Goal: Task Accomplishment & Management: Manage account settings

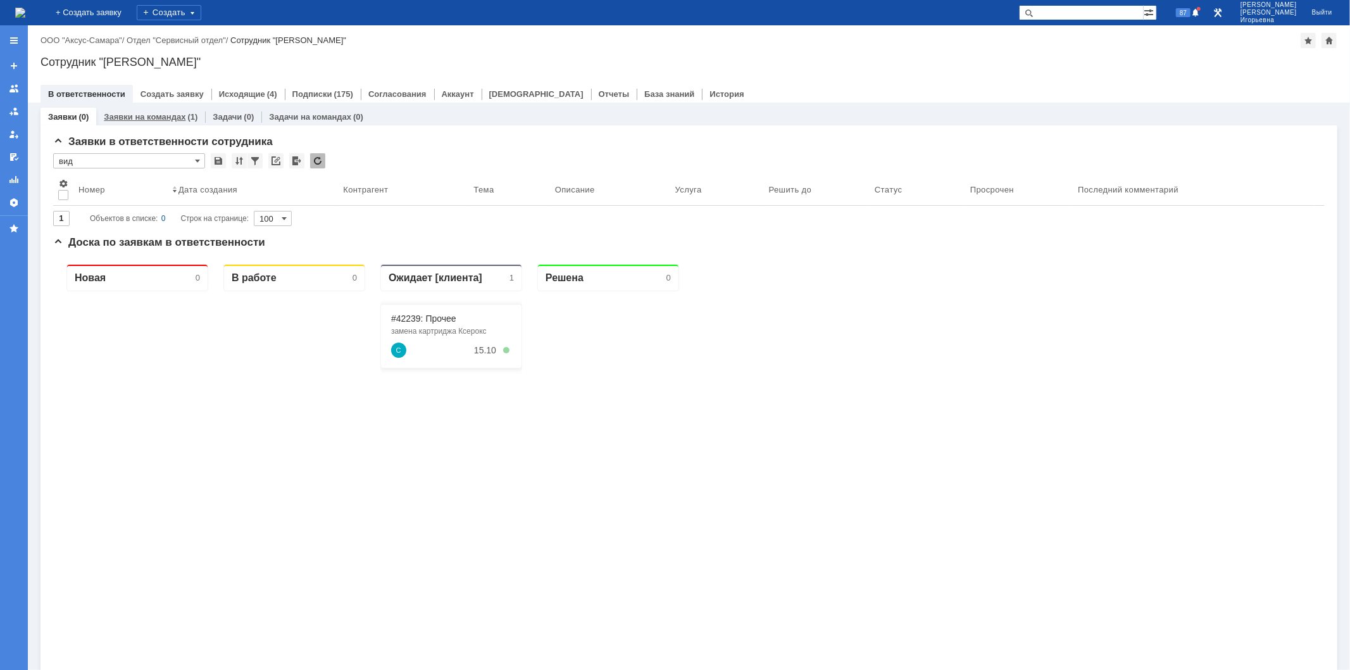
click at [149, 112] on link "Заявки на командах" at bounding box center [145, 116] width 82 height 9
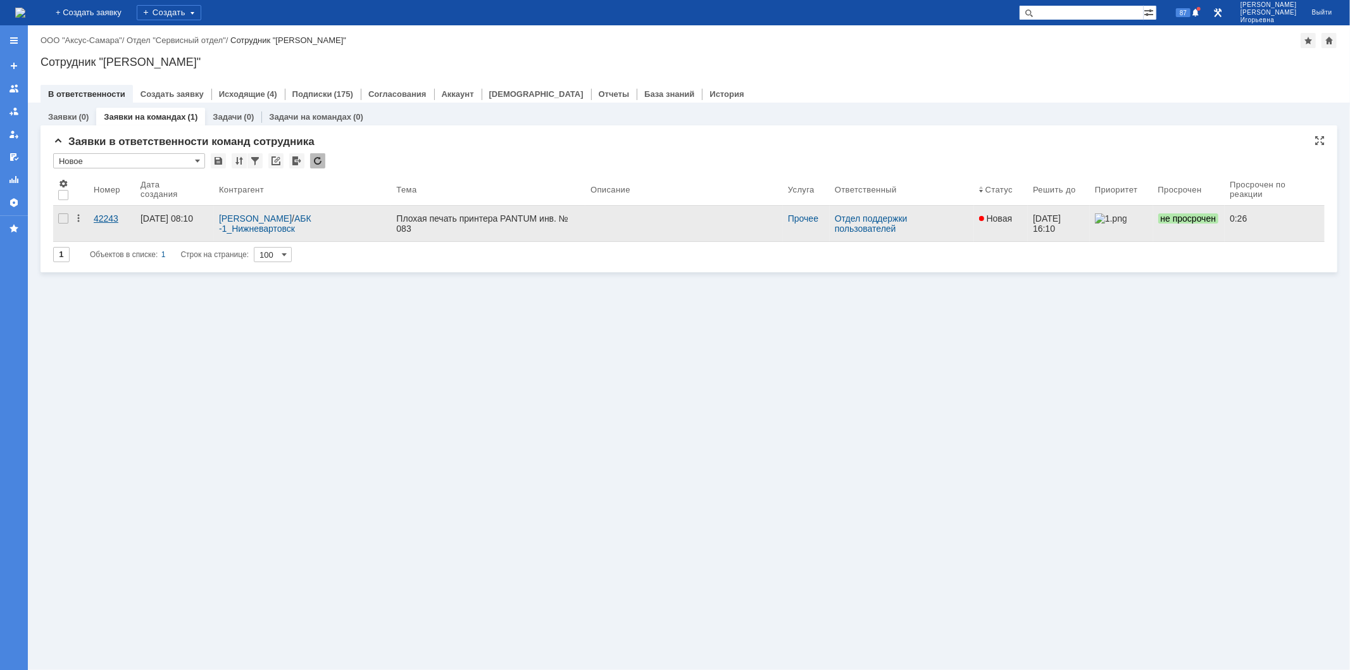
click at [110, 214] on div "42243" at bounding box center [112, 218] width 37 height 10
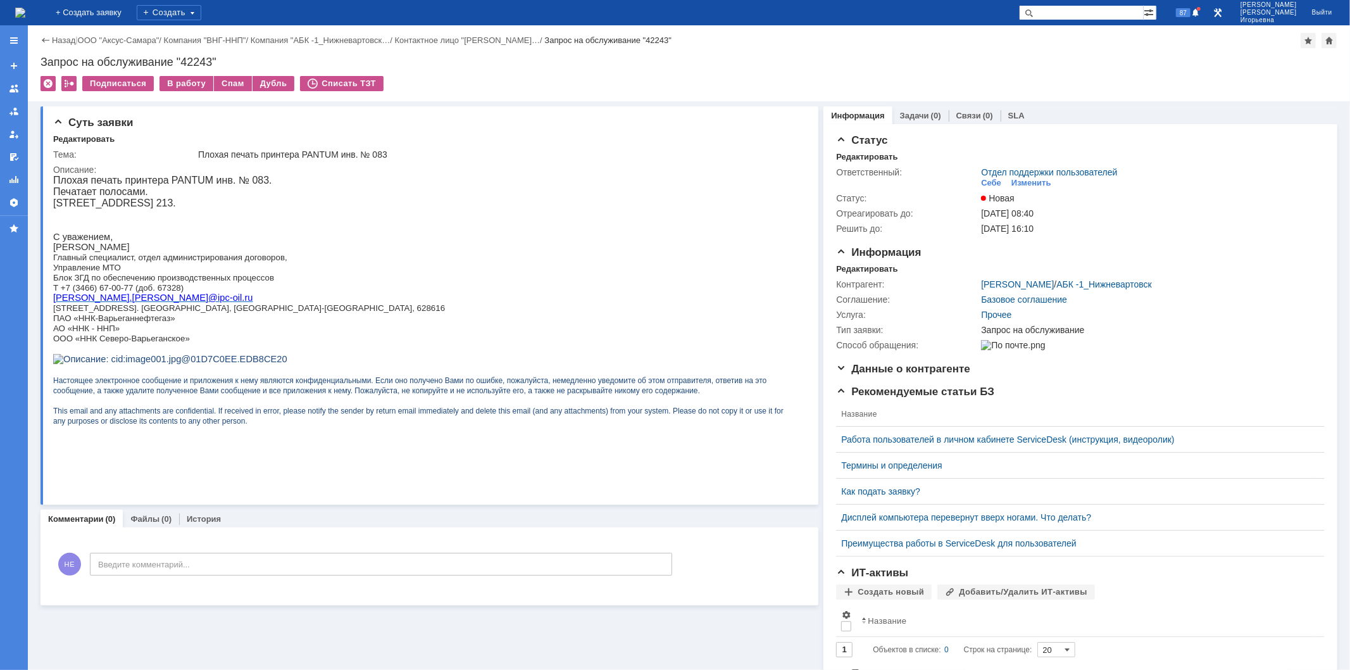
click at [25, 9] on img at bounding box center [20, 13] width 10 height 10
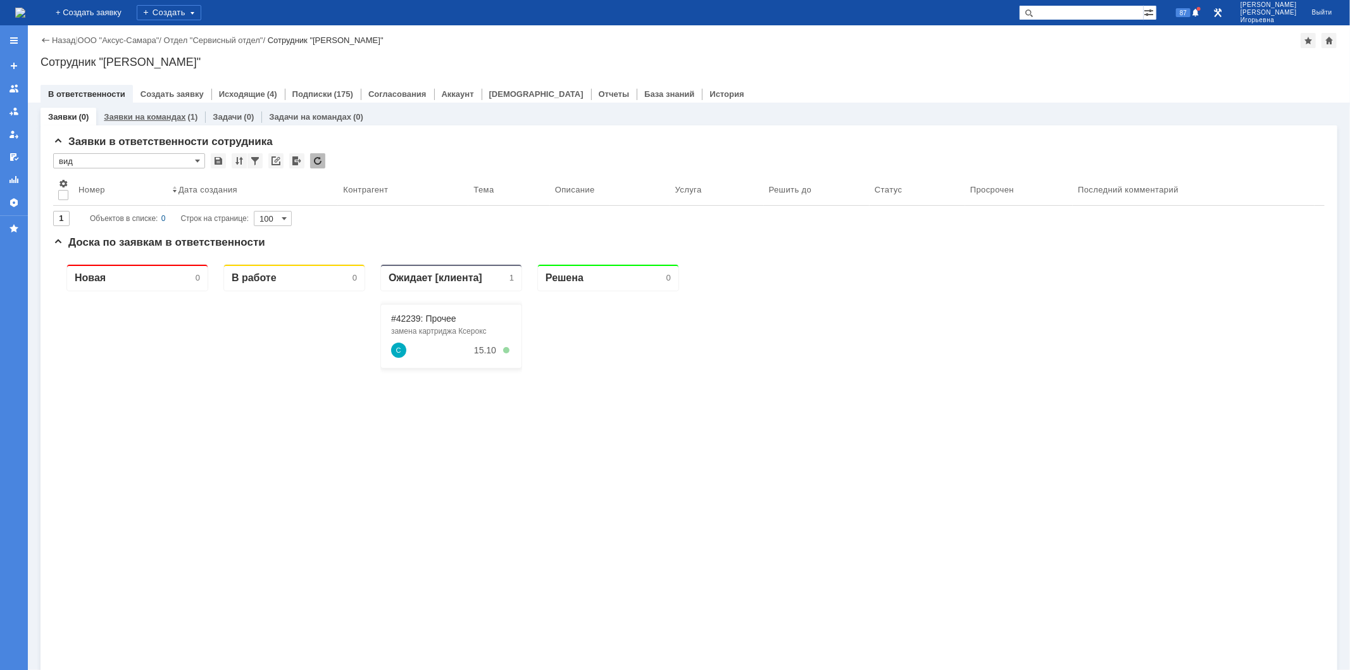
click at [155, 115] on link "Заявки на командах" at bounding box center [145, 116] width 82 height 9
